Goal: Register for event/course

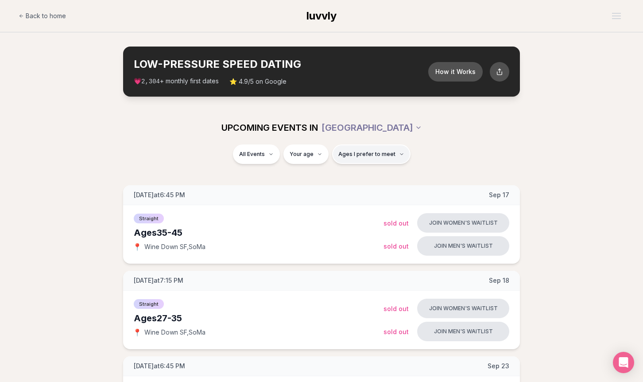
click at [359, 150] on button "Ages I prefer to meet" at bounding box center [371, 153] width 78 height 19
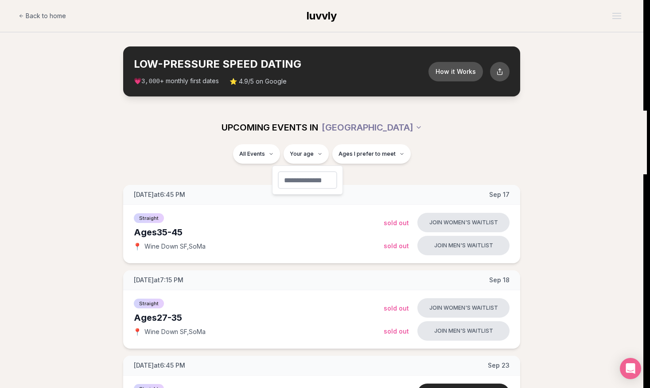
type input "**"
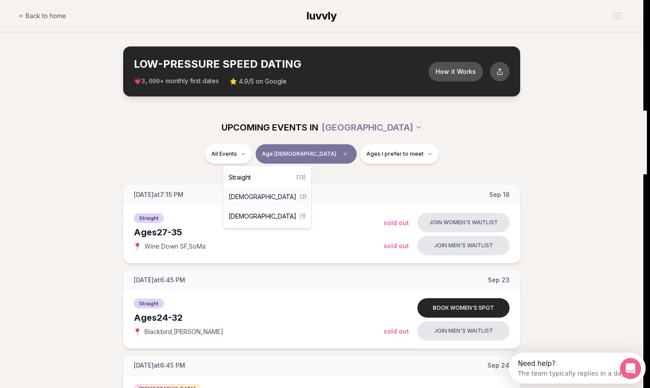
click at [252, 193] on span "Queer Women" at bounding box center [263, 197] width 68 height 9
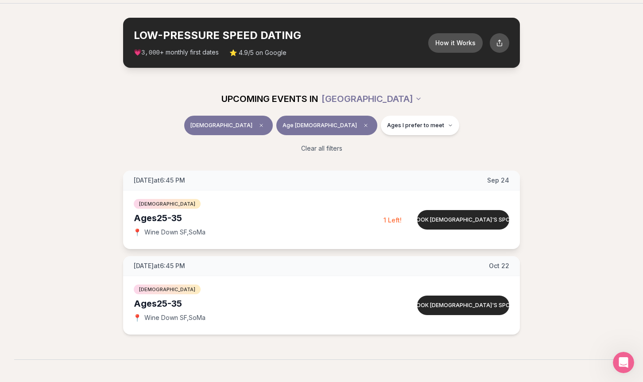
scroll to position [89, 0]
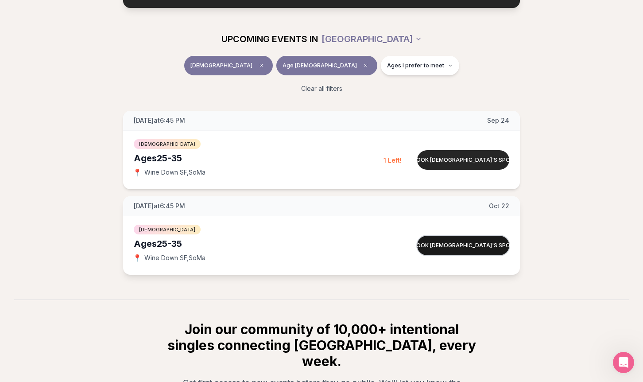
click at [475, 242] on button "Book queer women's spot" at bounding box center [463, 245] width 92 height 19
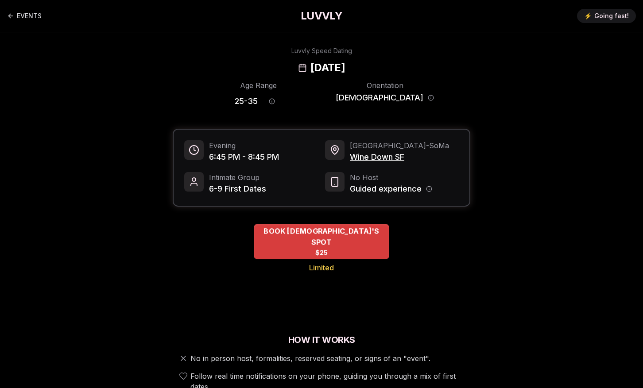
click at [333, 236] on span "BOOK QUEER WOMEN'S SPOT" at bounding box center [322, 237] width 136 height 22
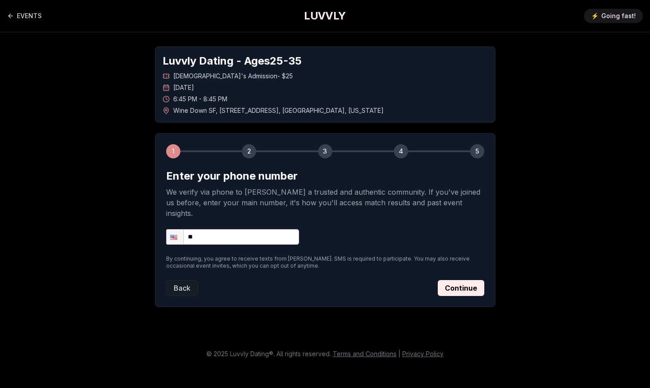
click at [229, 229] on input "**" at bounding box center [232, 236] width 133 height 15
type input "**********"
click at [465, 280] on button "Continue" at bounding box center [461, 288] width 46 height 16
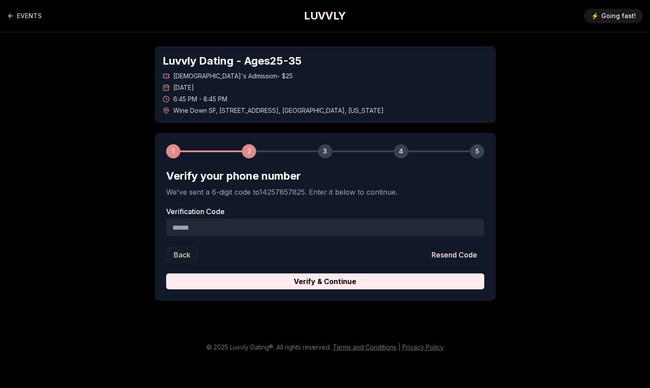
click at [415, 227] on input "Verification Code" at bounding box center [325, 228] width 318 height 18
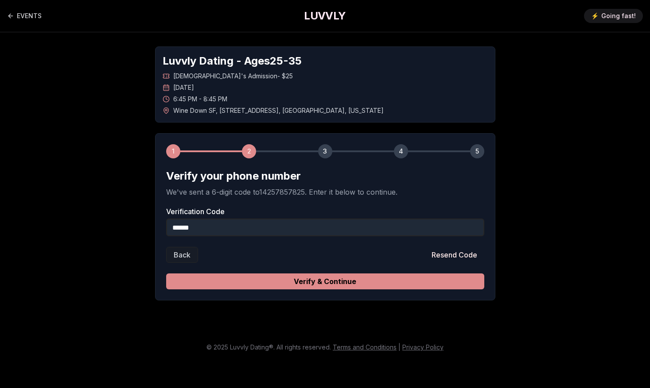
type input "******"
click at [384, 279] on button "Verify & Continue" at bounding box center [325, 282] width 318 height 16
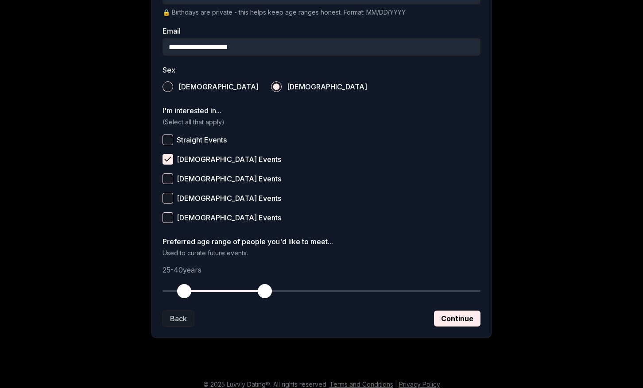
scroll to position [279, 0]
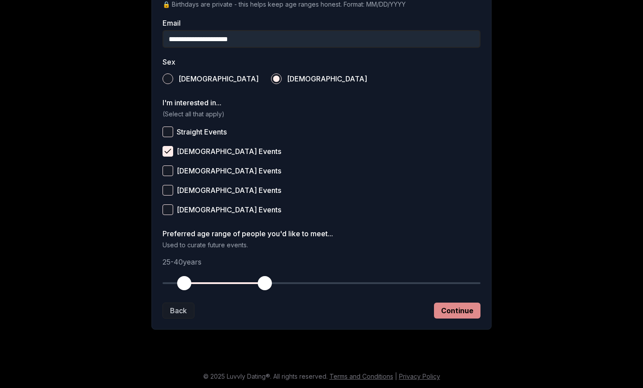
click at [452, 313] on button "Continue" at bounding box center [457, 311] width 46 height 16
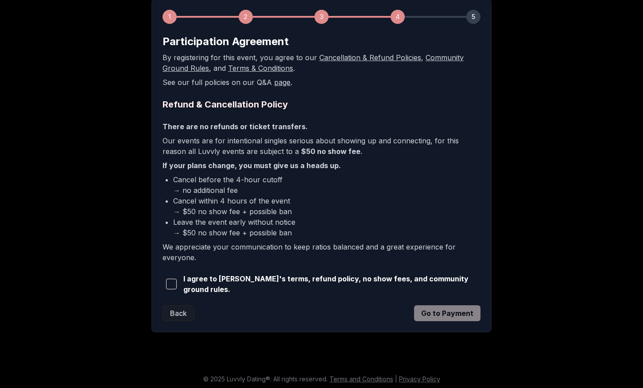
scroll to position [136, 0]
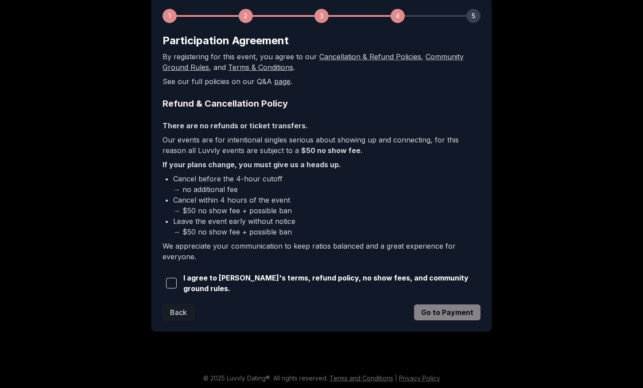
click at [319, 282] on span "I agree to Luvvly's terms, refund policy, no show fees, and community ground ru…" at bounding box center [331, 283] width 297 height 21
click at [170, 282] on span "button" at bounding box center [171, 283] width 11 height 11
drag, startPoint x: 481, startPoint y: 313, endPoint x: 464, endPoint y: 314, distance: 17.4
click at [476, 314] on div "1 2 3 4 5 Participation Agreement By registering for this event, you agree to o…" at bounding box center [321, 165] width 340 height 334
click at [461, 314] on button "Go to Payment" at bounding box center [447, 313] width 66 height 16
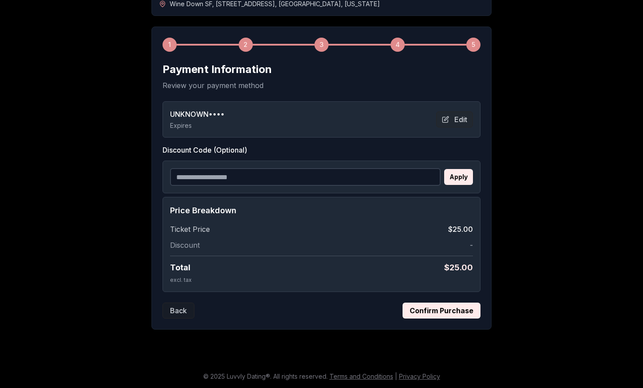
scroll to position [107, 0]
click at [460, 120] on button "Edit" at bounding box center [454, 120] width 37 height 16
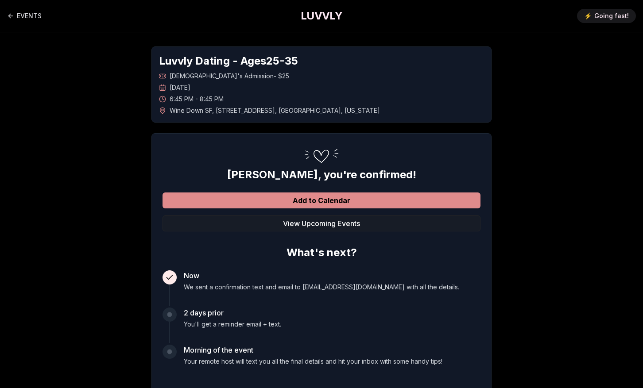
click at [338, 202] on button "Add to Calendar" at bounding box center [322, 201] width 318 height 16
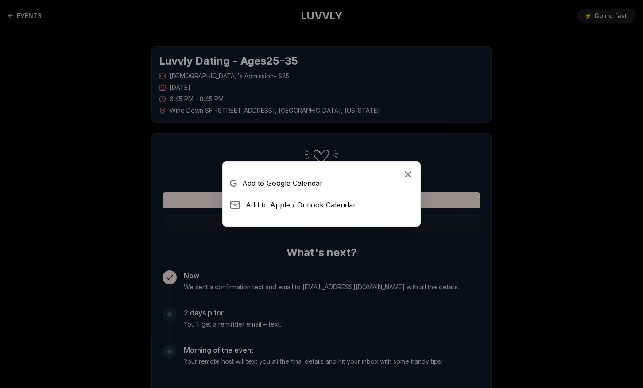
click at [312, 185] on span "Add to Google Calendar" at bounding box center [282, 183] width 81 height 11
